Goal: Communication & Community: Share content

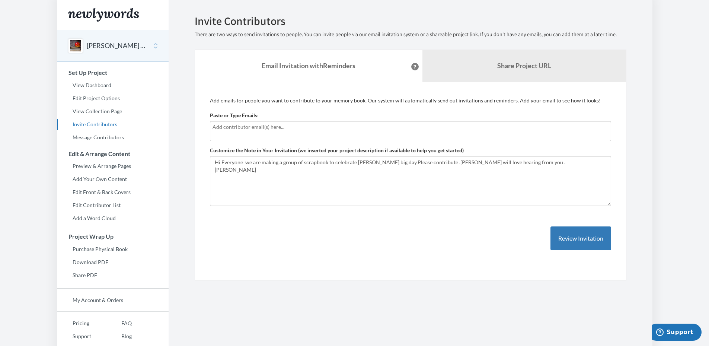
click at [213, 126] on input "text" at bounding box center [410, 127] width 396 height 8
type input "a"
type input "[EMAIL_ADDRESS][DOMAIN_NAME]"
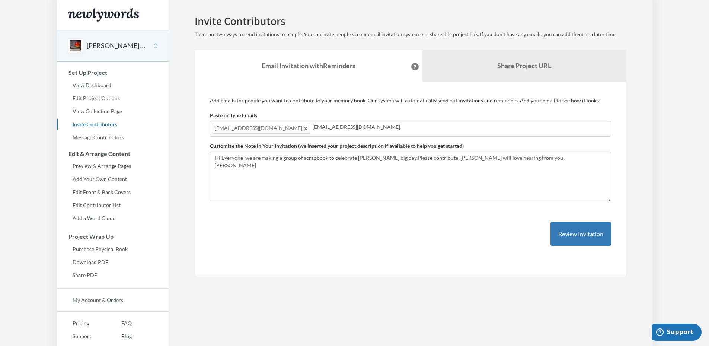
type input "[EMAIL_ADDRESS][DOMAIN_NAME]"
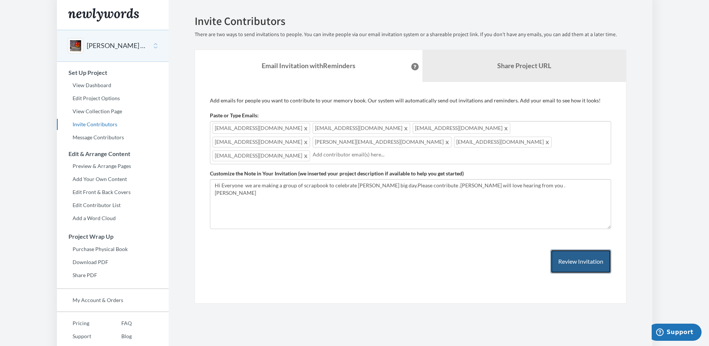
click at [568, 249] on button "Review Invitation" at bounding box center [580, 261] width 61 height 24
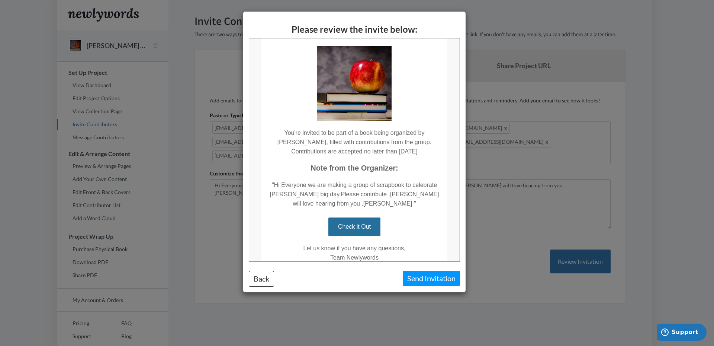
scroll to position [74, 0]
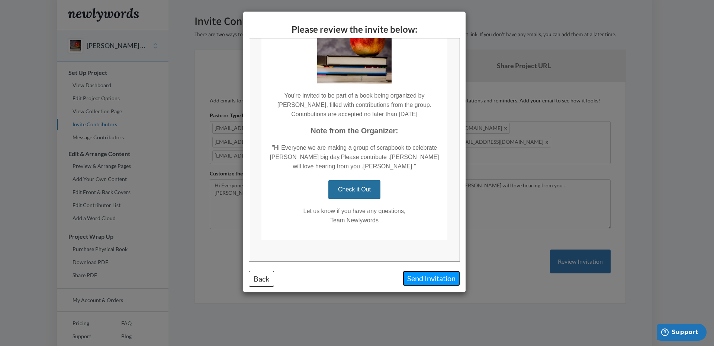
click at [431, 280] on button "Send Invitation" at bounding box center [431, 277] width 57 height 15
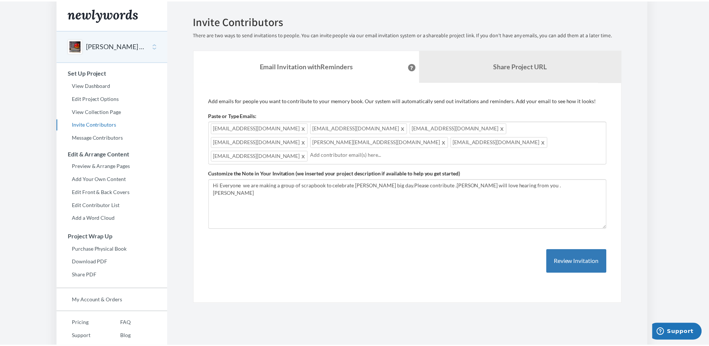
scroll to position [0, 0]
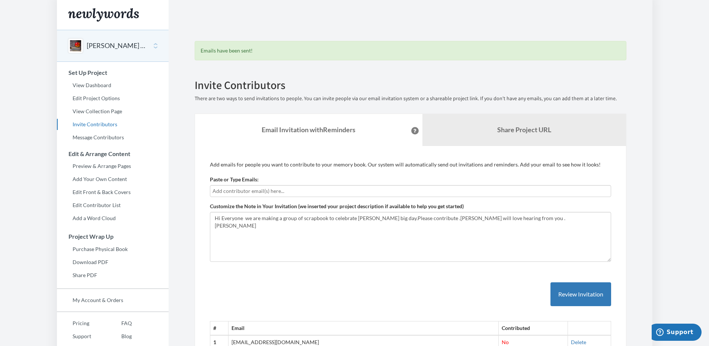
drag, startPoint x: 708, startPoint y: 86, endPoint x: 708, endPoint y: 44, distance: 42.0
click at [708, 44] on body "Main menu Dickie's 65th Birthday Select a project Dickie's 65th Birthday Start …" at bounding box center [354, 173] width 709 height 346
drag, startPoint x: 679, startPoint y: 0, endPoint x: 690, endPoint y: 52, distance: 53.3
click at [690, 52] on body "Main menu Dickie's 65th Birthday Select a project Dickie's 65th Birthday Start …" at bounding box center [354, 173] width 709 height 346
click at [693, 44] on body "Main menu Dickie's 65th Birthday Select a project Dickie's 65th Birthday Start …" at bounding box center [354, 173] width 709 height 346
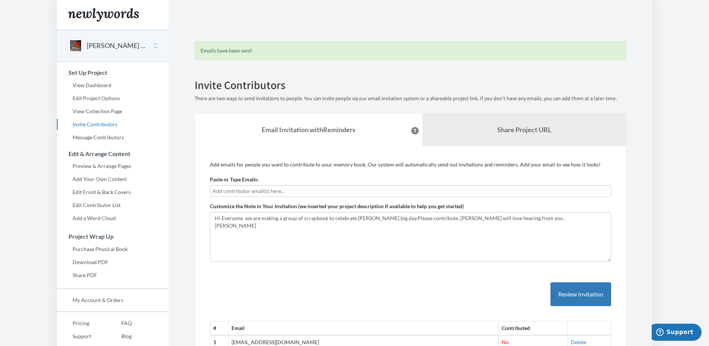
drag, startPoint x: 304, startPoint y: 0, endPoint x: 686, endPoint y: 108, distance: 397.8
click at [686, 108] on body "Main menu Dickie's 65th Birthday Select a project Dickie's 65th Birthday Start …" at bounding box center [354, 173] width 709 height 346
click at [681, 63] on body "Main menu Dickie's 65th Birthday Select a project Dickie's 65th Birthday Start …" at bounding box center [354, 173] width 709 height 346
drag, startPoint x: 681, startPoint y: 0, endPoint x: 685, endPoint y: 108, distance: 108.0
click at [685, 108] on body "Main menu Dickie's 65th Birthday Select a project Dickie's 65th Birthday Start …" at bounding box center [354, 173] width 709 height 346
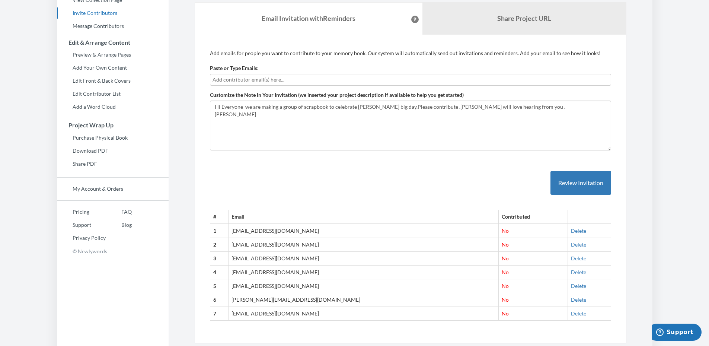
scroll to position [131, 0]
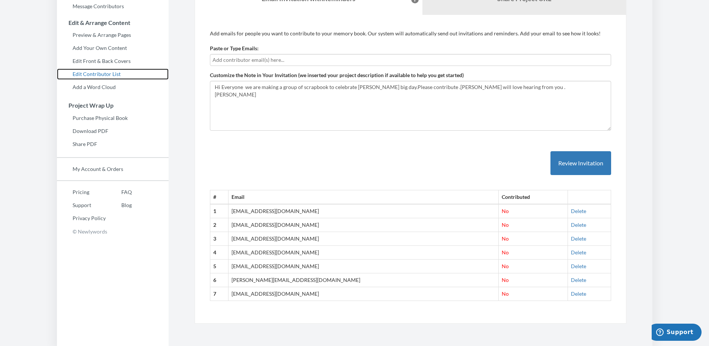
click at [102, 72] on link "Edit Contributor List" at bounding box center [113, 73] width 112 height 11
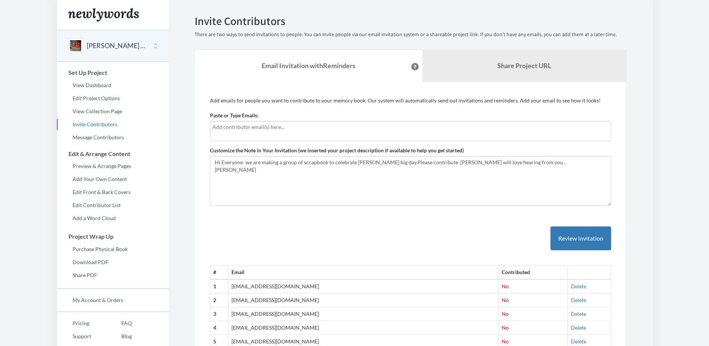
click at [261, 127] on input "text" at bounding box center [410, 127] width 396 height 8
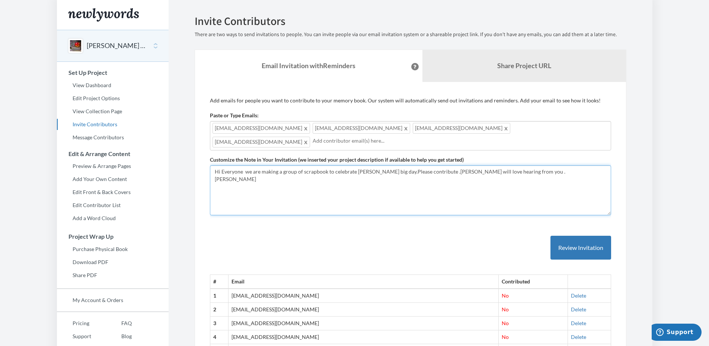
drag, startPoint x: 508, startPoint y: 167, endPoint x: 510, endPoint y: 171, distance: 4.2
click at [509, 168] on textarea "Hi Everyone we are making a group of scrapbook to celebrate [PERSON_NAME] big d…" at bounding box center [410, 190] width 401 height 50
type textarea "Hi Everyone we are making a group of scrapbook to celebrate [PERSON_NAME] big d…"
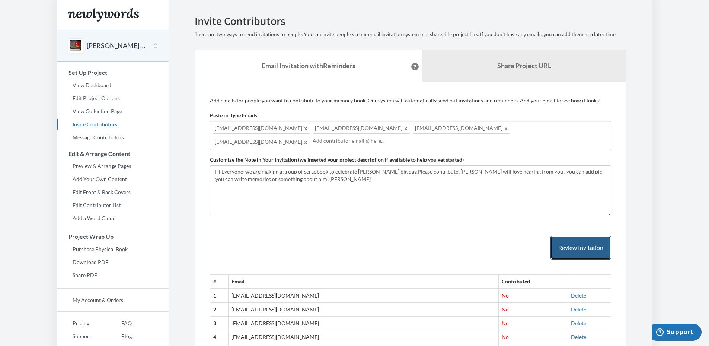
click at [586, 246] on button "Review Invitation" at bounding box center [580, 248] width 61 height 24
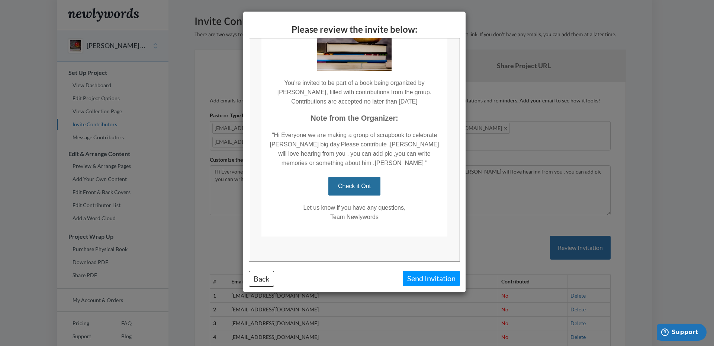
scroll to position [89, 0]
drag, startPoint x: 459, startPoint y: 156, endPoint x: 431, endPoint y: 223, distance: 73.1
click at [448, 218] on html "You're Invited to Contribute! You're invited to be part of a book being organiz…" at bounding box center [354, 104] width 211 height 311
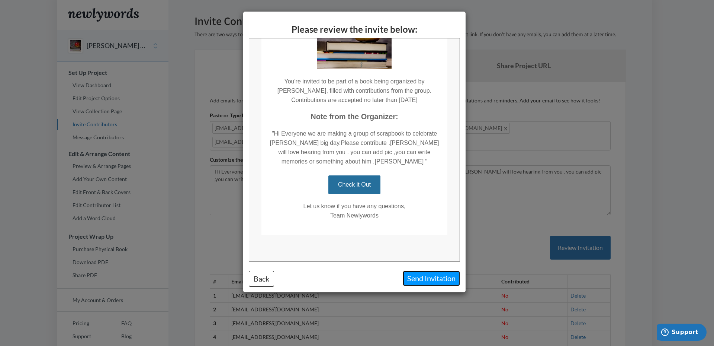
click at [426, 280] on button "Send Invitation" at bounding box center [431, 277] width 57 height 15
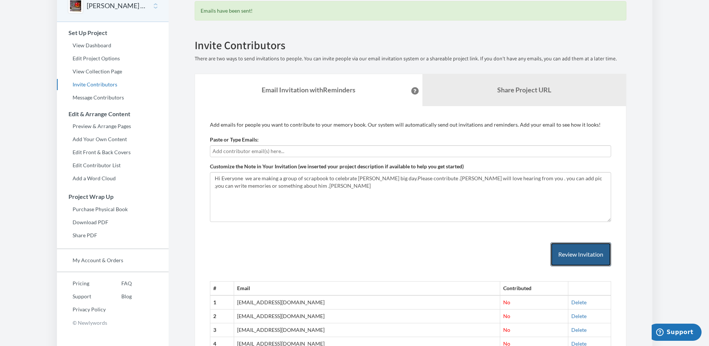
scroll to position [39, 0]
click at [226, 152] on input "text" at bounding box center [410, 151] width 396 height 8
type input "keta"
drag, startPoint x: 224, startPoint y: 152, endPoint x: 208, endPoint y: 152, distance: 16.0
click at [208, 152] on div "Add emails for people you want to contribute to your memory book. Our system wi…" at bounding box center [411, 288] width 432 height 364
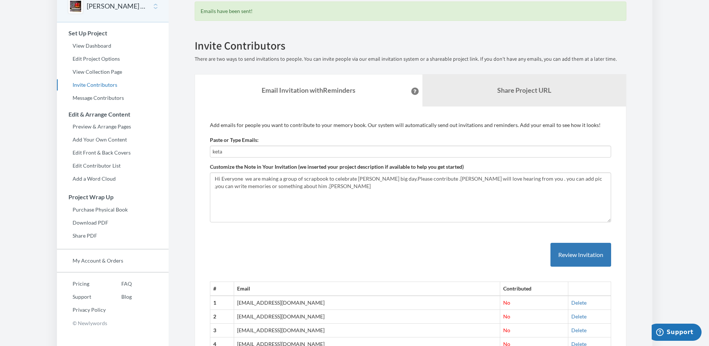
paste input "text"
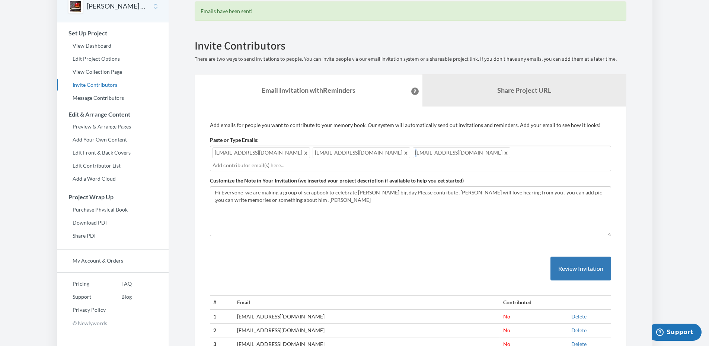
click at [413, 155] on span "[EMAIL_ADDRESS][DOMAIN_NAME]" at bounding box center [461, 152] width 97 height 11
type input "t"
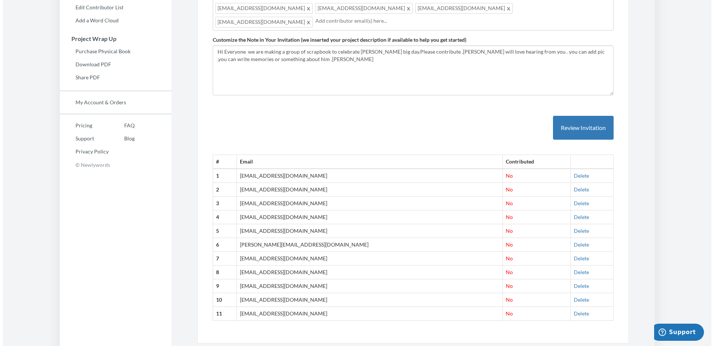
scroll to position [204, 0]
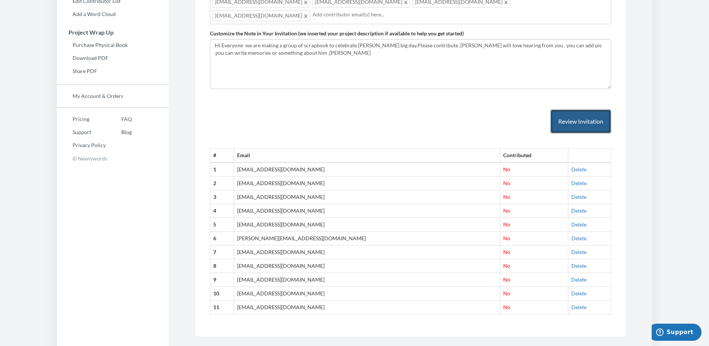
click at [573, 109] on button "Review Invitation" at bounding box center [580, 121] width 61 height 24
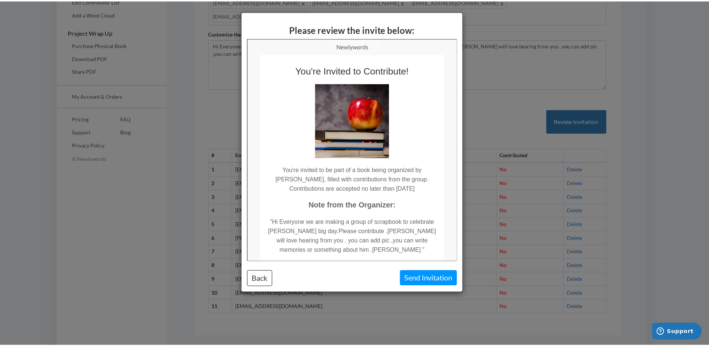
scroll to position [0, 0]
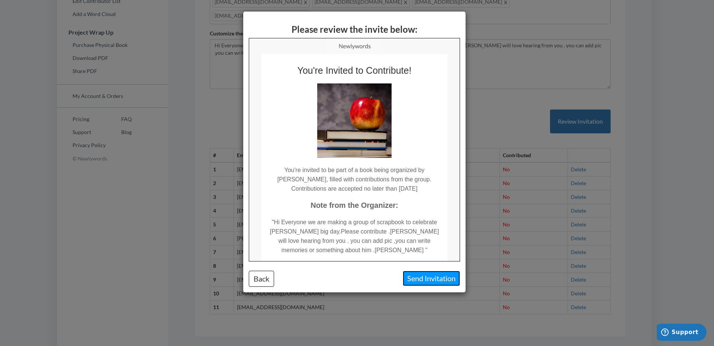
click at [423, 276] on button "Send Invitation" at bounding box center [431, 277] width 57 height 15
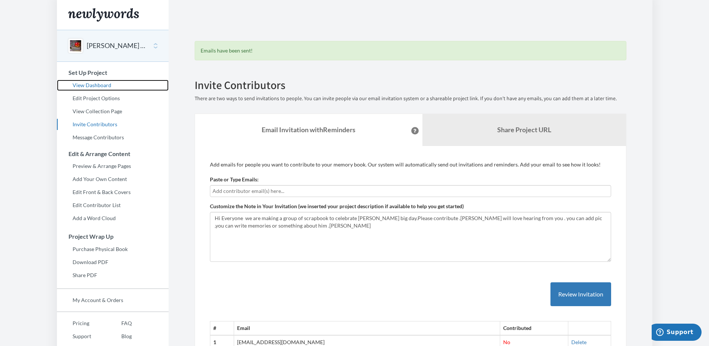
click at [107, 85] on link "View Dashboard" at bounding box center [113, 85] width 112 height 11
